Goal: Information Seeking & Learning: Learn about a topic

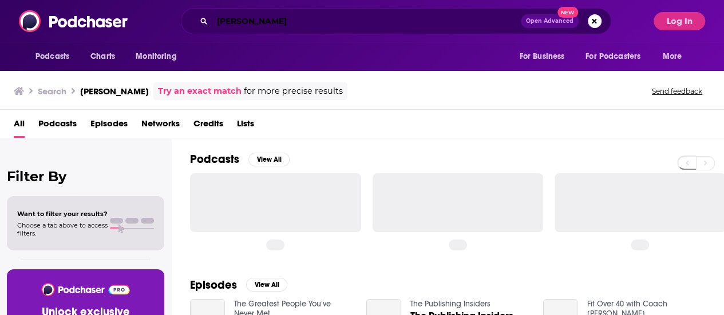
click at [311, 18] on input "laura holka" at bounding box center [366, 21] width 308 height 18
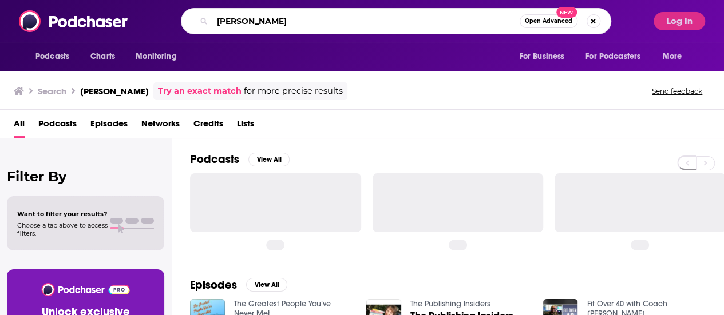
click at [311, 18] on input "laura holka" at bounding box center [365, 21] width 307 height 18
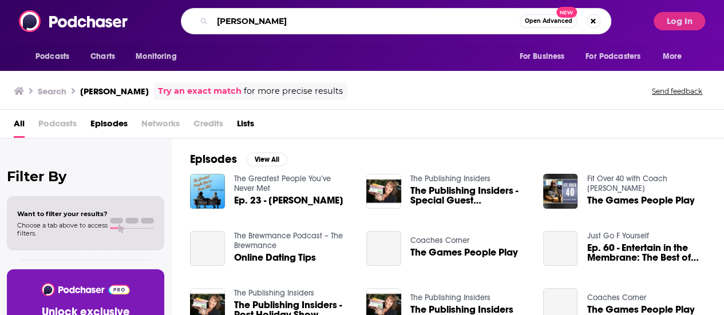
paste input "The SEO Mindset Podcast"
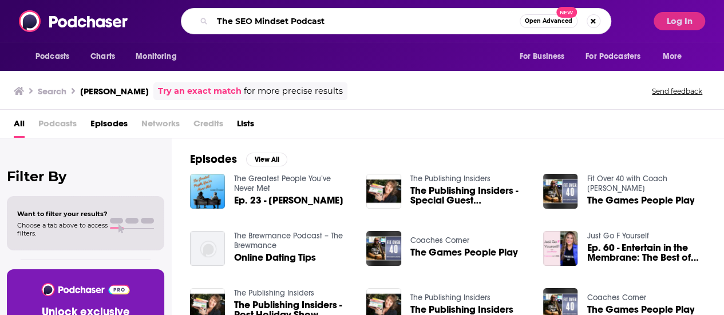
type input "The SEO Mindset Podcast"
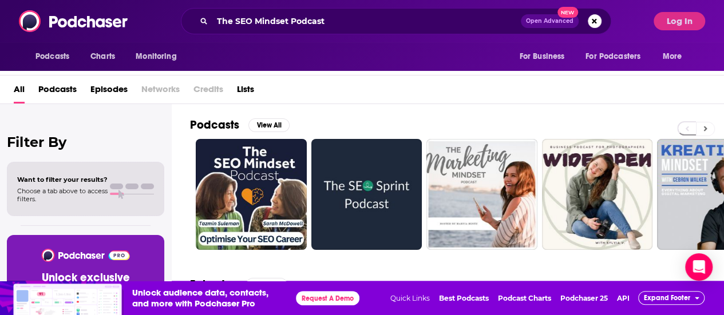
click at [715, 128] on button at bounding box center [705, 129] width 19 height 14
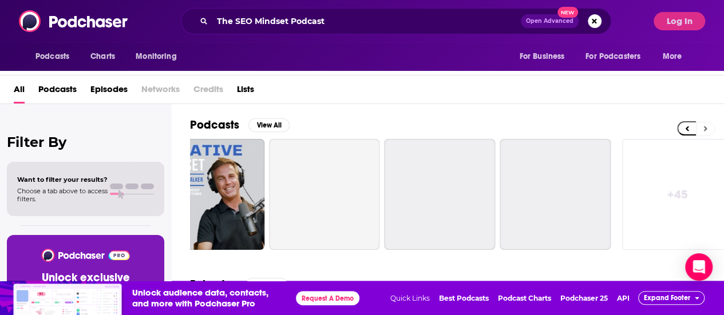
scroll to position [0, 508]
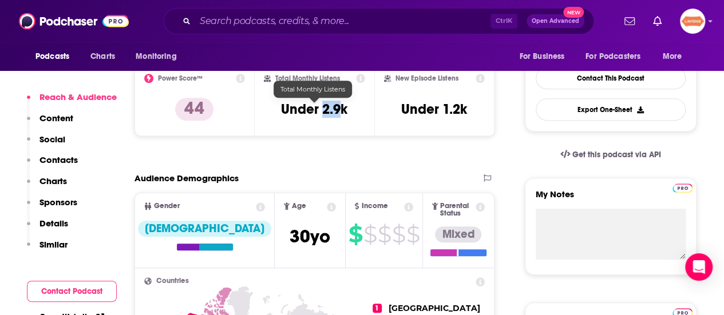
drag, startPoint x: 323, startPoint y: 114, endPoint x: 340, endPoint y: 116, distance: 17.3
click at [340, 116] on h3 "Under 2.9k" at bounding box center [314, 109] width 66 height 17
copy h3 "2.9"
click at [322, 106] on h3 "Under 2.9k" at bounding box center [314, 109] width 66 height 17
click at [322, 107] on h3 "Under 2.9k" at bounding box center [314, 109] width 66 height 17
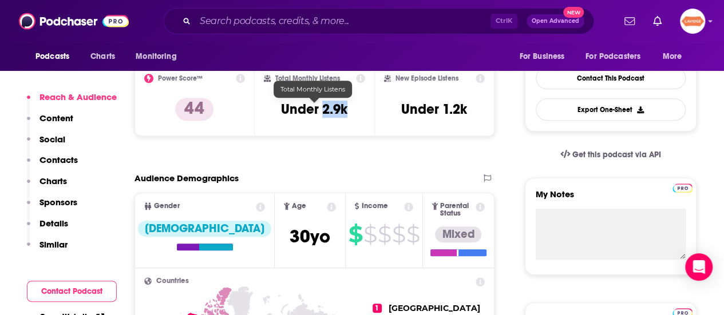
drag, startPoint x: 322, startPoint y: 108, endPoint x: 336, endPoint y: 110, distance: 14.6
click at [336, 110] on h3 "Under 2.9k" at bounding box center [314, 109] width 66 height 17
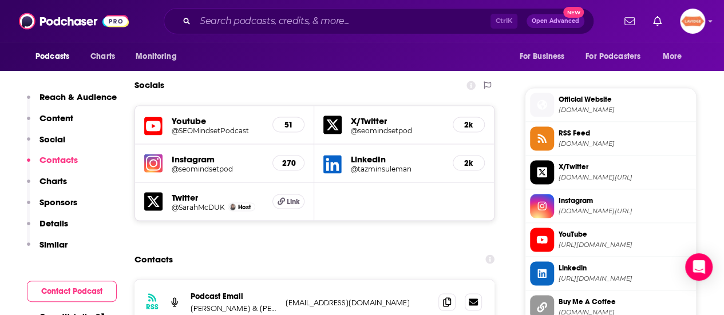
scroll to position [1030, 0]
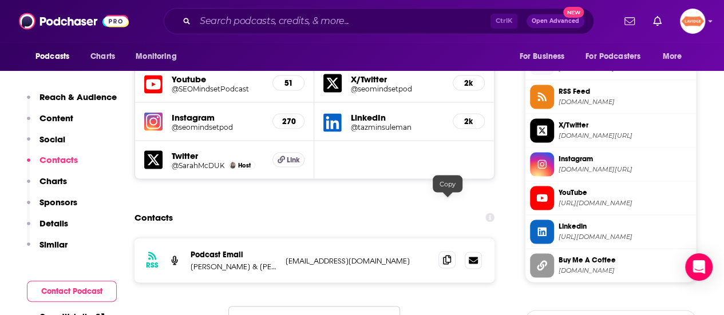
click at [445, 255] on icon at bounding box center [447, 259] width 8 height 9
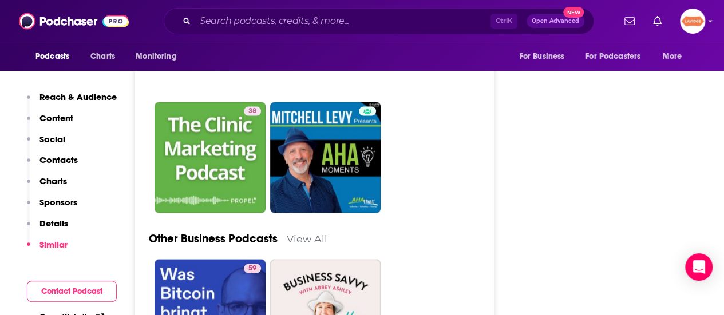
scroll to position [3261, 0]
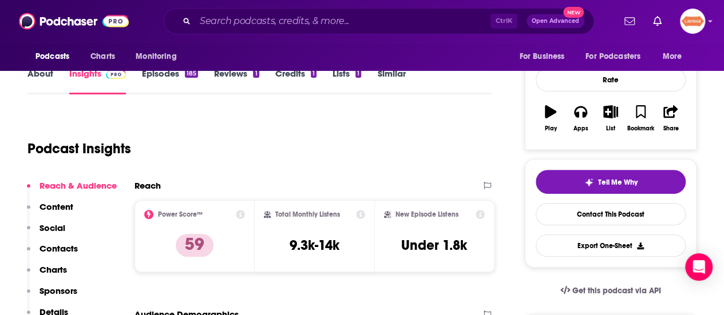
scroll to position [229, 0]
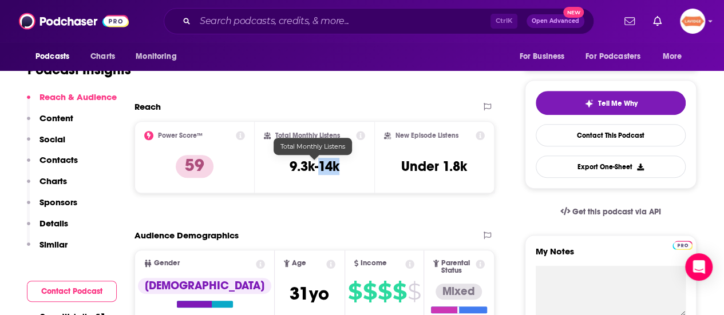
drag, startPoint x: 342, startPoint y: 171, endPoint x: 319, endPoint y: 163, distance: 24.2
click at [319, 163] on div "Total Monthly Listens 9.3k-14k" at bounding box center [315, 157] width 102 height 53
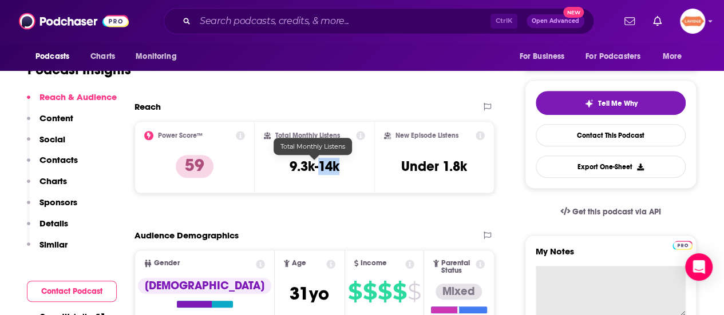
copy h3 "14k"
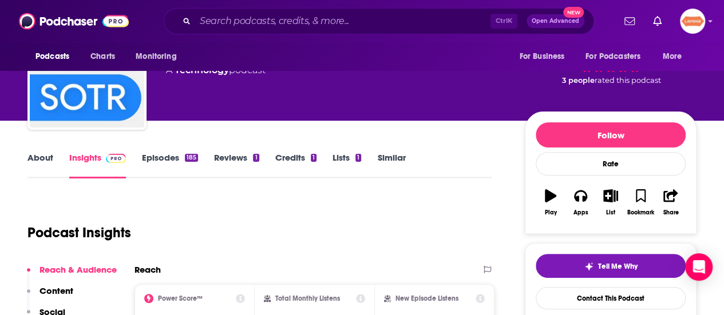
scroll to position [0, 0]
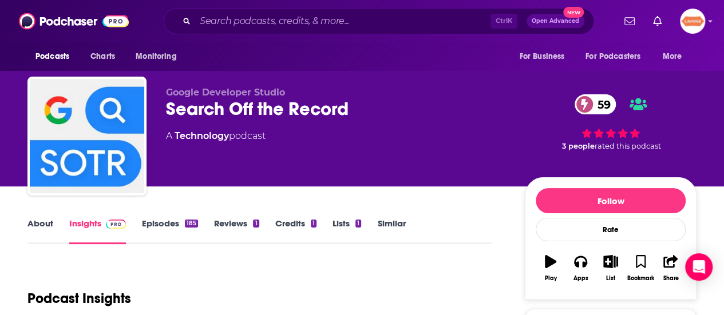
click at [283, 105] on div "Search Off the Record 59" at bounding box center [336, 109] width 340 height 22
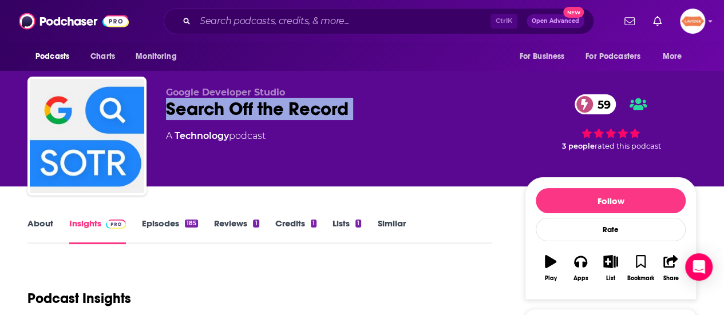
click at [283, 105] on div "Search Off the Record 59" at bounding box center [336, 109] width 340 height 22
copy div "Search Off the Record 59"
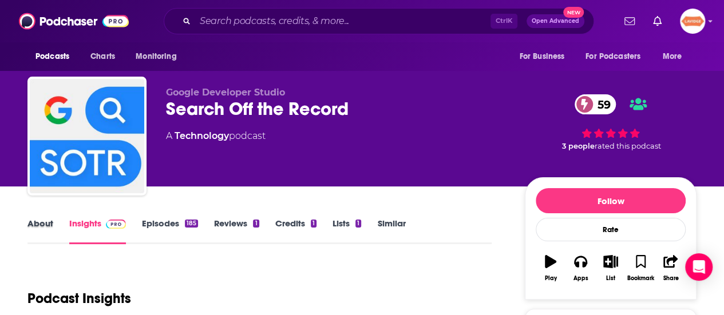
click at [61, 220] on div "About" at bounding box center [48, 231] width 42 height 26
click at [43, 227] on link "About" at bounding box center [40, 231] width 26 height 26
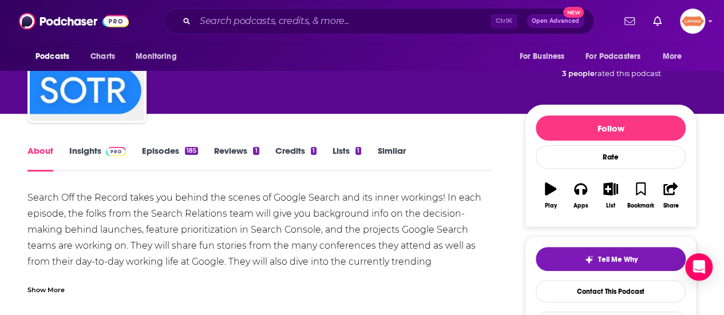
scroll to position [114, 0]
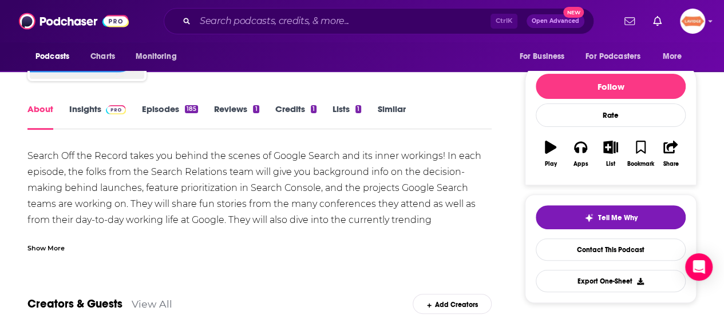
click at [103, 188] on div "Search Off the Record takes you behind the scenes of Google Search and its inne…" at bounding box center [259, 196] width 464 height 96
click at [58, 245] on div "Show More" at bounding box center [45, 247] width 37 height 11
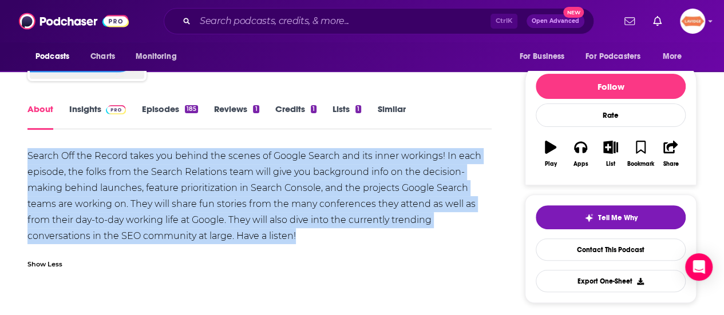
drag, startPoint x: 27, startPoint y: 156, endPoint x: 321, endPoint y: 237, distance: 304.5
click at [321, 237] on div "Search Off the Record takes you behind the scenes of Google Search and its inne…" at bounding box center [259, 196] width 464 height 96
copy div "Search Off the Record takes you behind the scenes of Google Search and its inne…"
click at [105, 112] on span at bounding box center [113, 109] width 25 height 11
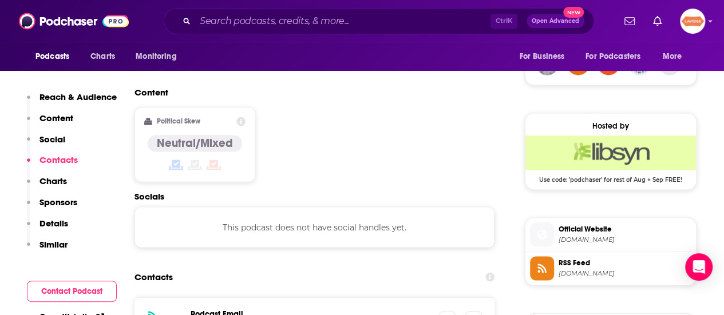
scroll to position [973, 0]
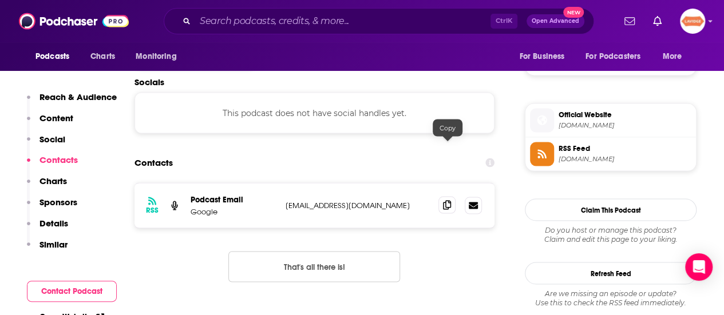
click at [442, 196] on span at bounding box center [446, 204] width 17 height 17
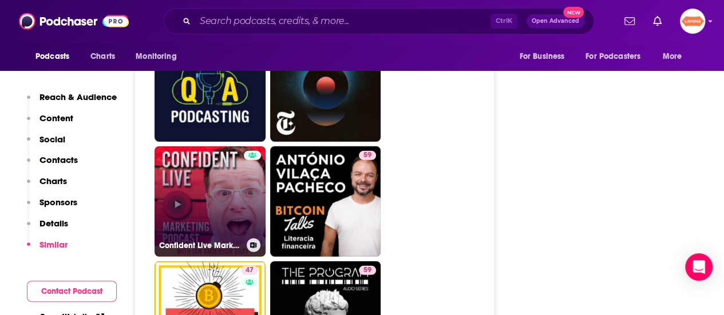
scroll to position [3833, 0]
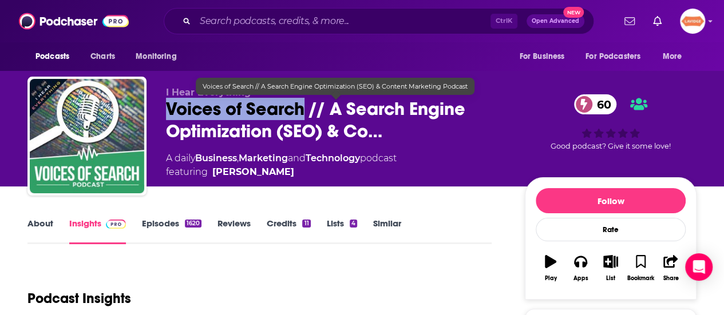
drag, startPoint x: 162, startPoint y: 105, endPoint x: 307, endPoint y: 110, distance: 145.4
click at [307, 110] on div "I Hear Everything Voices of Search // A Search Engine Optimization (SEO) & Co… …" at bounding box center [361, 139] width 669 height 124
copy h2 "Voices of Search"
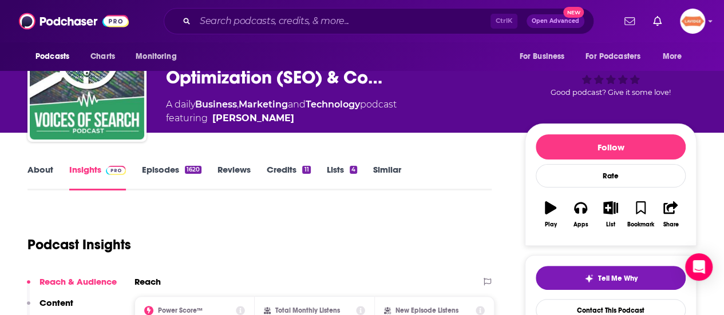
scroll to position [172, 0]
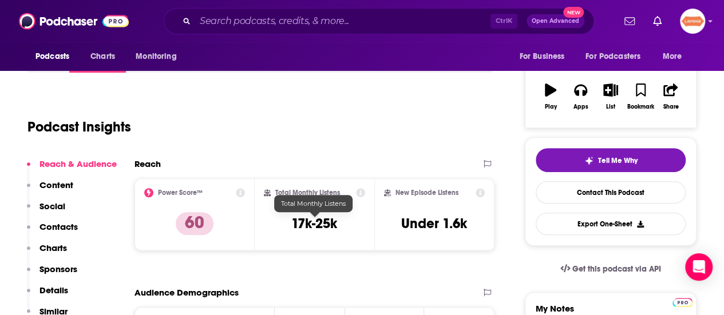
click at [324, 219] on h3 "17k-25k" at bounding box center [314, 223] width 46 height 17
copy h3 "25k"
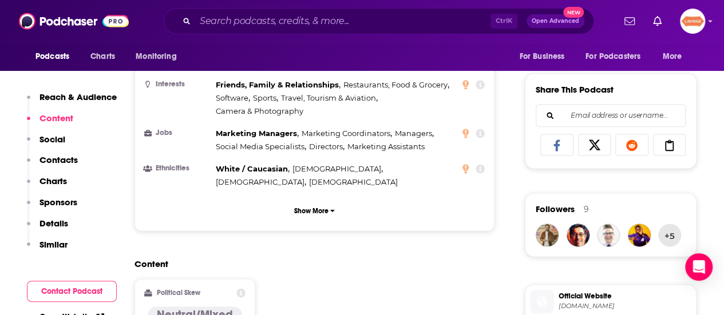
scroll to position [915, 0]
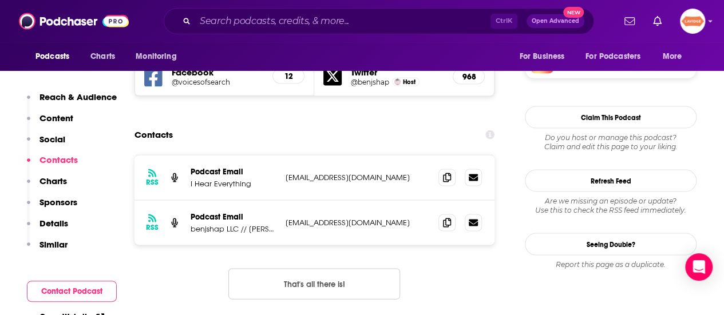
scroll to position [1030, 0]
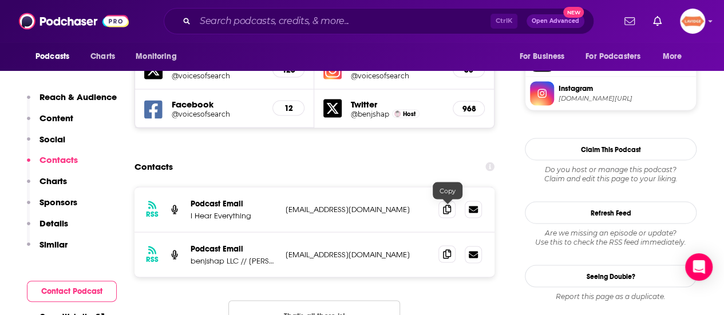
click at [443, 249] on icon at bounding box center [447, 253] width 8 height 9
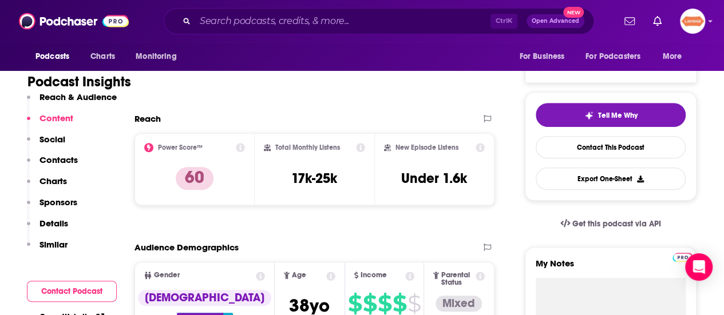
scroll to position [0, 0]
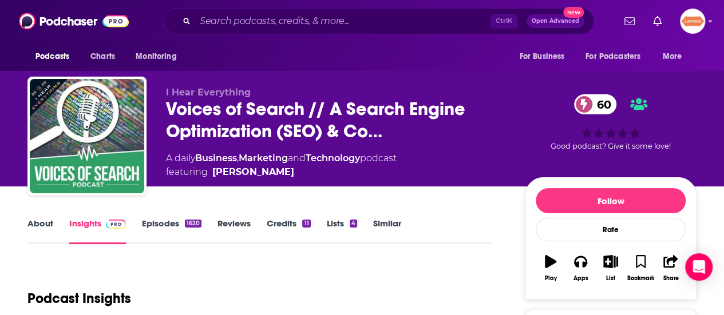
click at [50, 225] on link "About" at bounding box center [40, 231] width 26 height 26
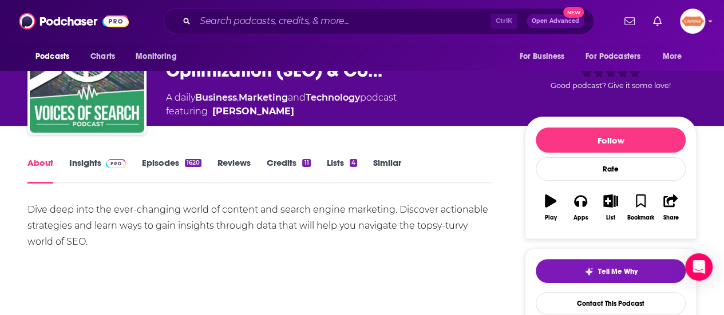
scroll to position [114, 0]
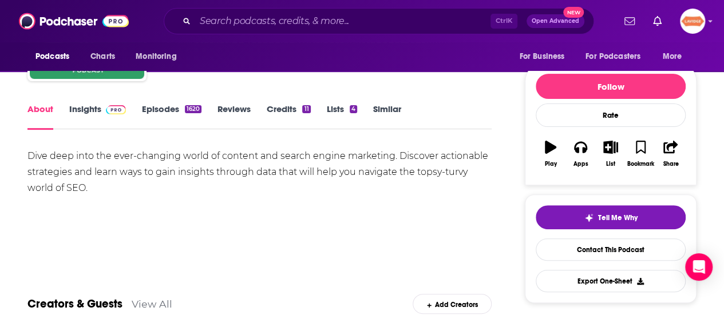
click at [86, 186] on div "Dive deep into the ever-changing world of content and search engine marketing. …" at bounding box center [259, 172] width 464 height 48
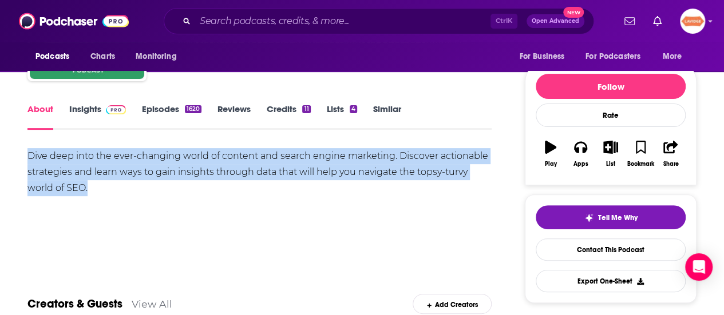
click at [86, 186] on div "Dive deep into the ever-changing world of content and search engine marketing. …" at bounding box center [259, 172] width 464 height 48
copy div "Dive deep into the ever-changing world of content and search engine marketing. …"
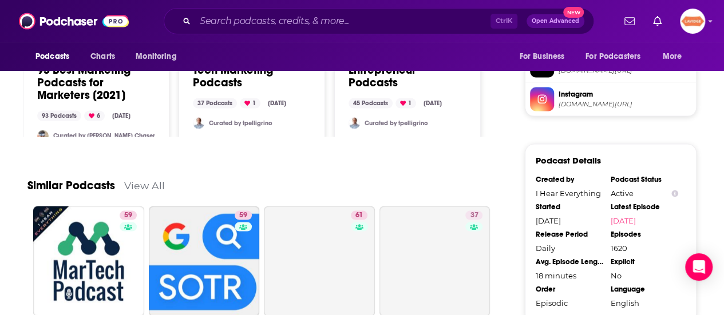
scroll to position [1087, 0]
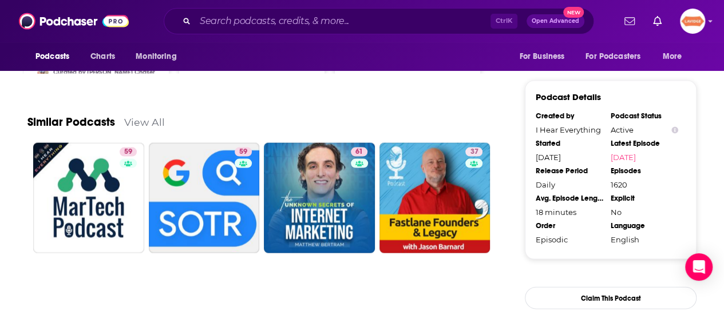
drag, startPoint x: 325, startPoint y: 186, endPoint x: 275, endPoint y: 281, distance: 107.5
click at [275, 281] on ul "59 59 61 37" at bounding box center [265, 214] width 465 height 142
